Goal: Transaction & Acquisition: Purchase product/service

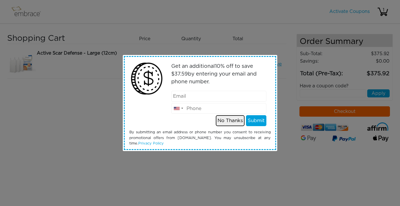
click at [222, 121] on button "No Thanks" at bounding box center [230, 120] width 29 height 11
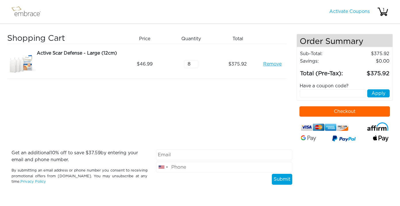
click at [324, 110] on button "Checkout" at bounding box center [345, 111] width 91 height 10
click at [333, 113] on button "Checkout" at bounding box center [345, 111] width 91 height 10
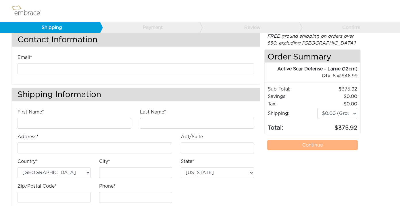
scroll to position [21, 0]
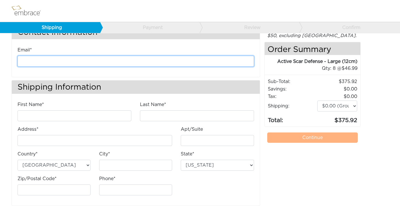
click at [157, 61] on input "email" at bounding box center [136, 61] width 237 height 11
type input "[PERSON_NAME][EMAIL_ADDRESS][PERSON_NAME][DOMAIN_NAME]"
type input "[PERSON_NAME]"
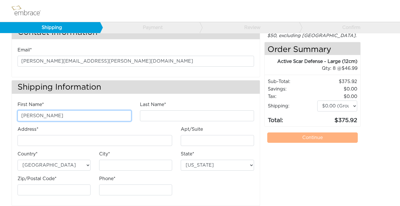
type input "[PERSON_NAME]"
type input "[STREET_ADDRESS][PERSON_NAME]"
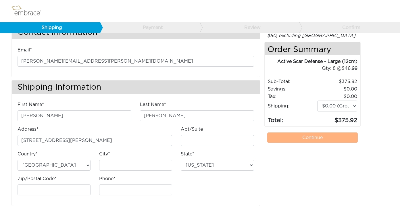
type input "APT 2F"
type input "[GEOGRAPHIC_DATA]"
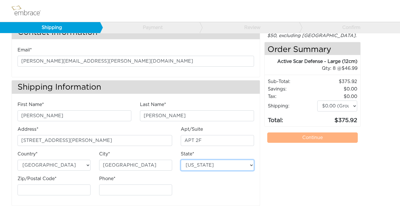
select select "NY"
type input "11218-1640"
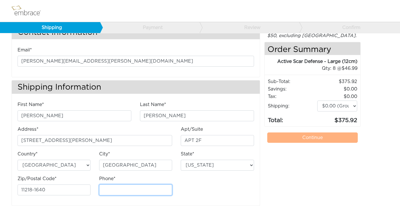
type input "7187155645"
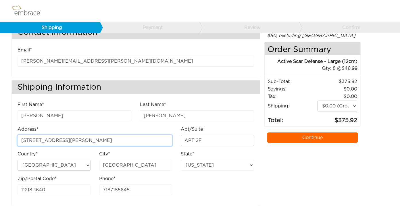
click at [76, 140] on input "2914 FORT HAMILTON PKWY" at bounding box center [95, 140] width 155 height 11
type input "[STREET_ADDRESS]"
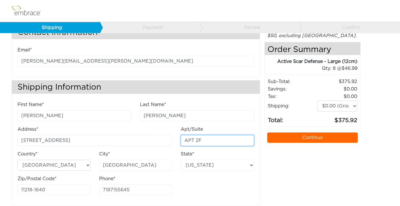
drag, startPoint x: 206, startPoint y: 142, endPoint x: 195, endPoint y: 142, distance: 10.6
click at [195, 142] on input "APT 2F" at bounding box center [217, 140] width 73 height 11
type input "APT 4K"
click at [321, 137] on link "Continue" at bounding box center [313, 138] width 91 height 10
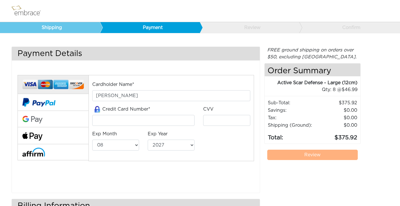
select select "8"
select select "2027"
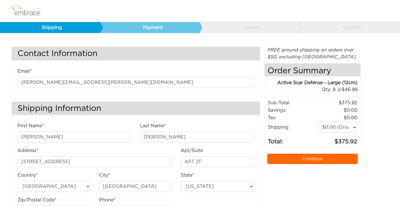
select select "NY"
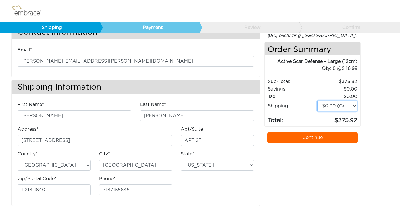
click at [331, 107] on select "$0.00 (Ground) $15.00 (Express Saver) $20.00 (Two Day) $30.00 (Overnight)" at bounding box center [338, 106] width 40 height 11
select select "4"
click at [311, 141] on link "Continue" at bounding box center [313, 138] width 91 height 10
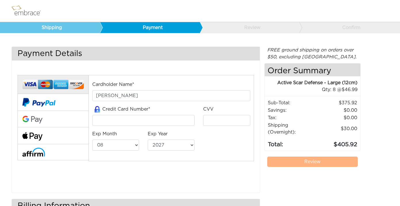
select select "8"
select select "2027"
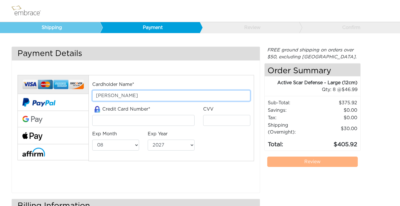
click at [150, 99] on input "[PERSON_NAME]" at bounding box center [171, 95] width 158 height 11
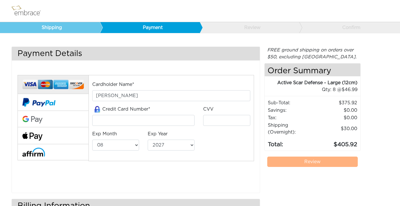
type input "5424181641674184"
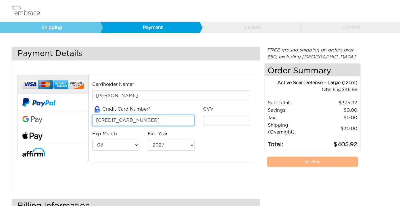
type input "168"
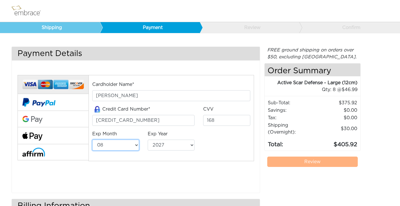
select select "10"
select select "2028"
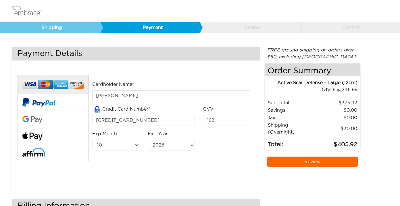
click at [296, 164] on link "Review" at bounding box center [313, 162] width 91 height 10
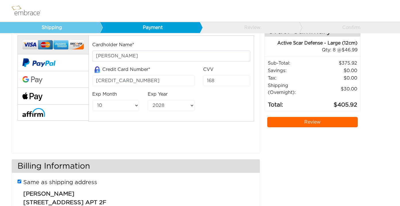
scroll to position [49, 0]
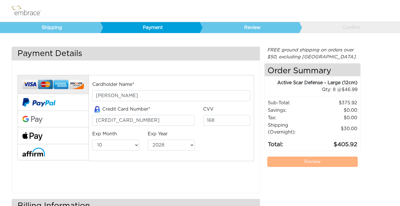
select select "10"
select select "2028"
select select "US"
select select "NY"
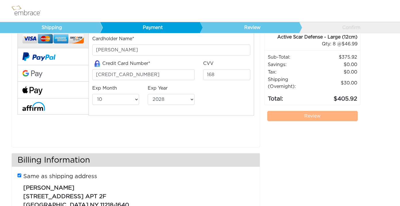
scroll to position [68, 0]
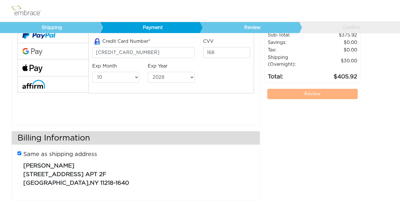
click at [19, 153] on input "Same as shipping address" at bounding box center [20, 154] width 4 height 4
checkbox input "false"
select select "AL"
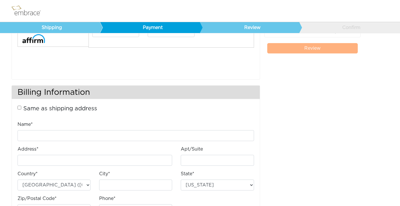
scroll to position [125, 0]
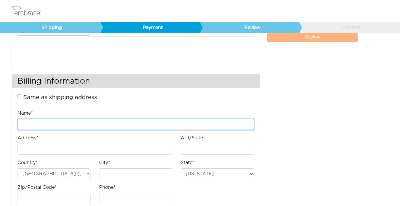
click at [58, 125] on input "Name*" at bounding box center [136, 124] width 237 height 11
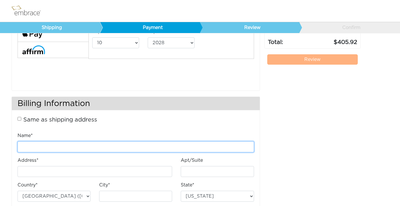
scroll to position [131, 0]
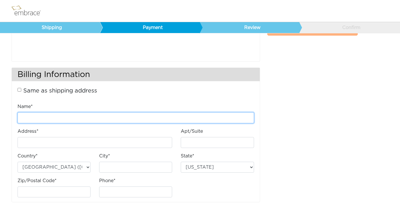
click at [56, 116] on input "Name*" at bounding box center [136, 117] width 237 height 11
type input "[PERSON_NAME]"
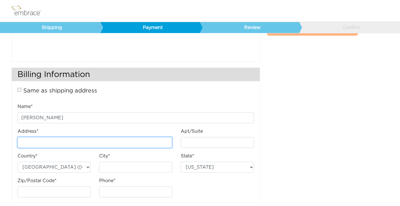
click at [23, 142] on input "Address*" at bounding box center [95, 142] width 155 height 11
type input "[STREET_ADDRESS][PERSON_NAME]"
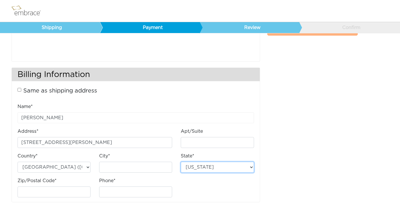
select select "NY"
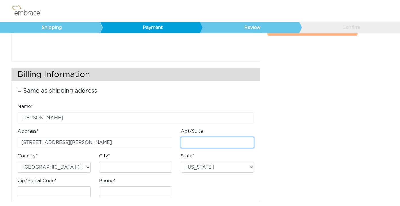
click at [188, 146] on input "Apt/Suite" at bounding box center [217, 142] width 73 height 11
type input "2F"
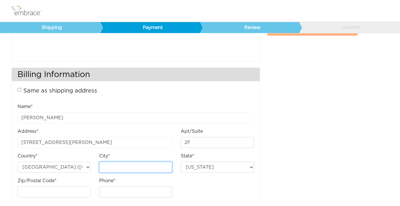
click at [131, 169] on input "City*" at bounding box center [135, 167] width 73 height 11
type input "[GEOGRAPHIC_DATA]"
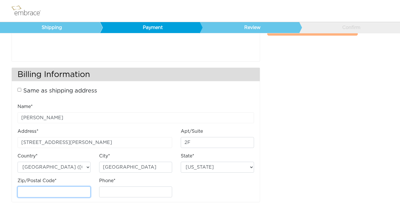
click at [66, 193] on input "Zip/Postal Code*" at bounding box center [54, 192] width 73 height 11
type input "11218"
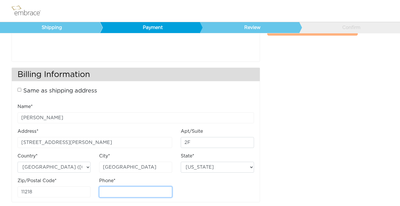
click at [122, 192] on input "Phone*" at bounding box center [135, 192] width 73 height 11
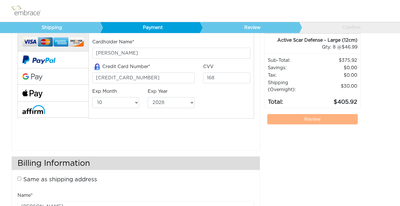
scroll to position [0, 0]
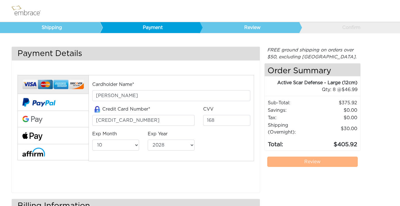
type input "7187155645"
click at [308, 162] on link "Review" at bounding box center [313, 162] width 91 height 10
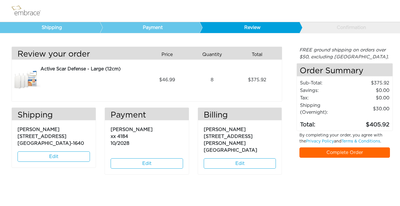
click at [307, 153] on link "Complete Order" at bounding box center [345, 153] width 91 height 10
